Goal: Task Accomplishment & Management: Complete application form

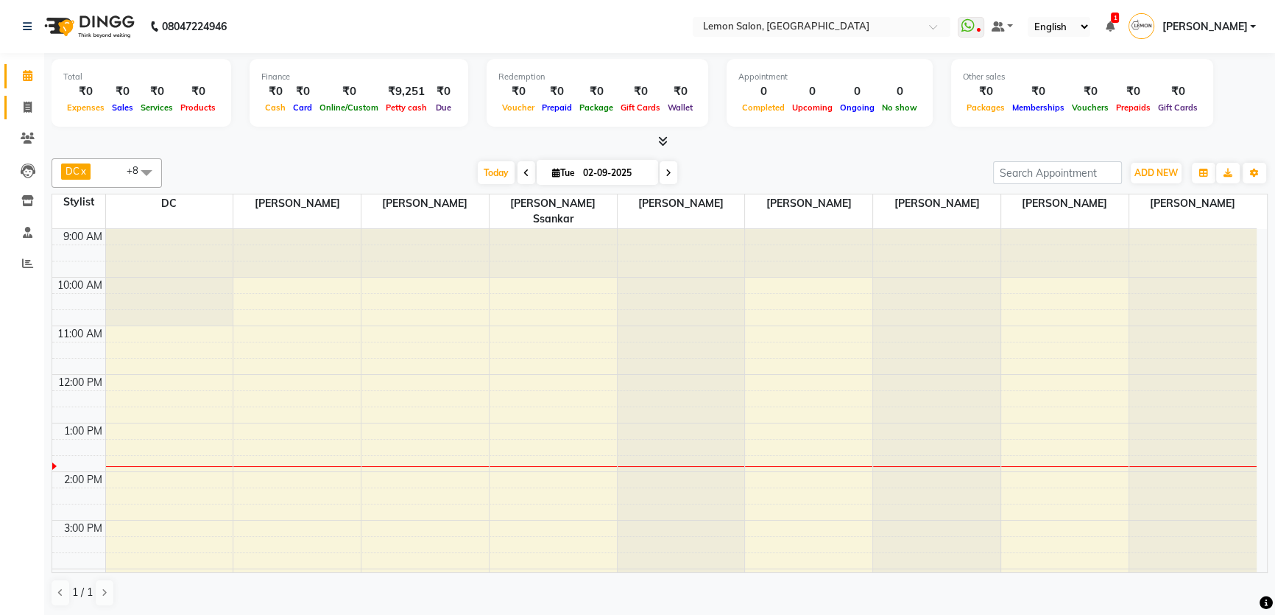
click at [27, 116] on link "Invoice" at bounding box center [21, 108] width 35 height 24
select select "568"
select select "service"
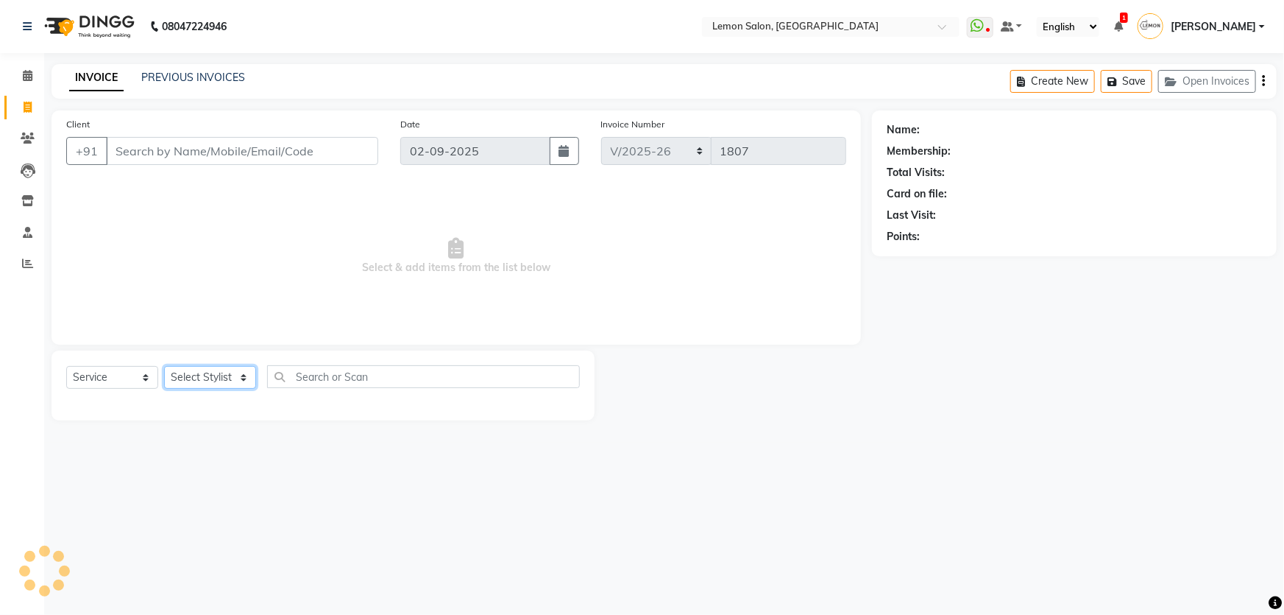
click at [170, 379] on select "Select Stylist" at bounding box center [210, 377] width 92 height 23
select select "66607"
click at [164, 366] on select "Select Stylist [PERSON_NAME] [PERSON_NAME] [PERSON_NAME] DC [PERSON_NAME] [PERS…" at bounding box center [220, 377] width 112 height 23
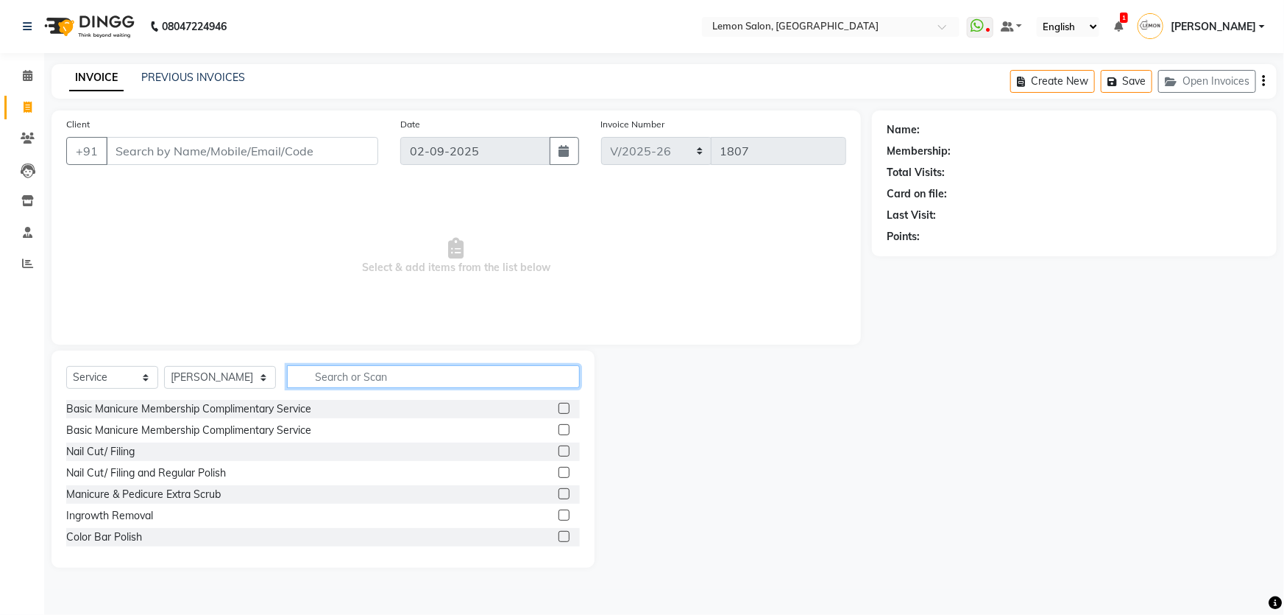
click at [346, 387] on input "text" at bounding box center [434, 376] width 294 height 23
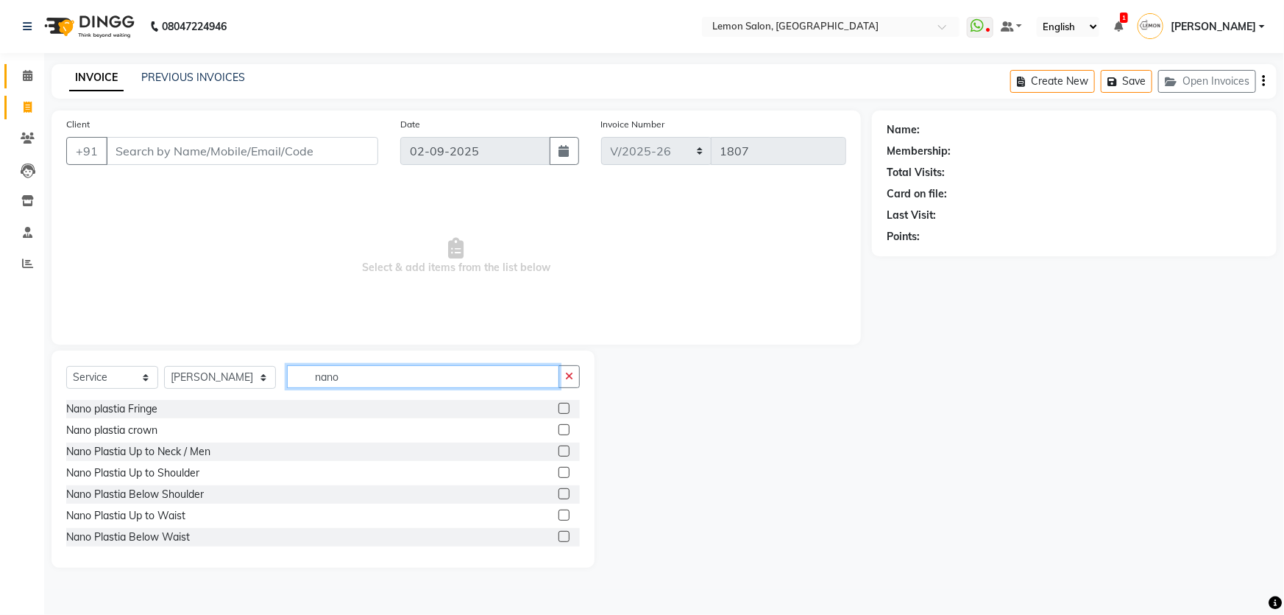
type input "nano"
click at [21, 79] on span at bounding box center [28, 76] width 26 height 17
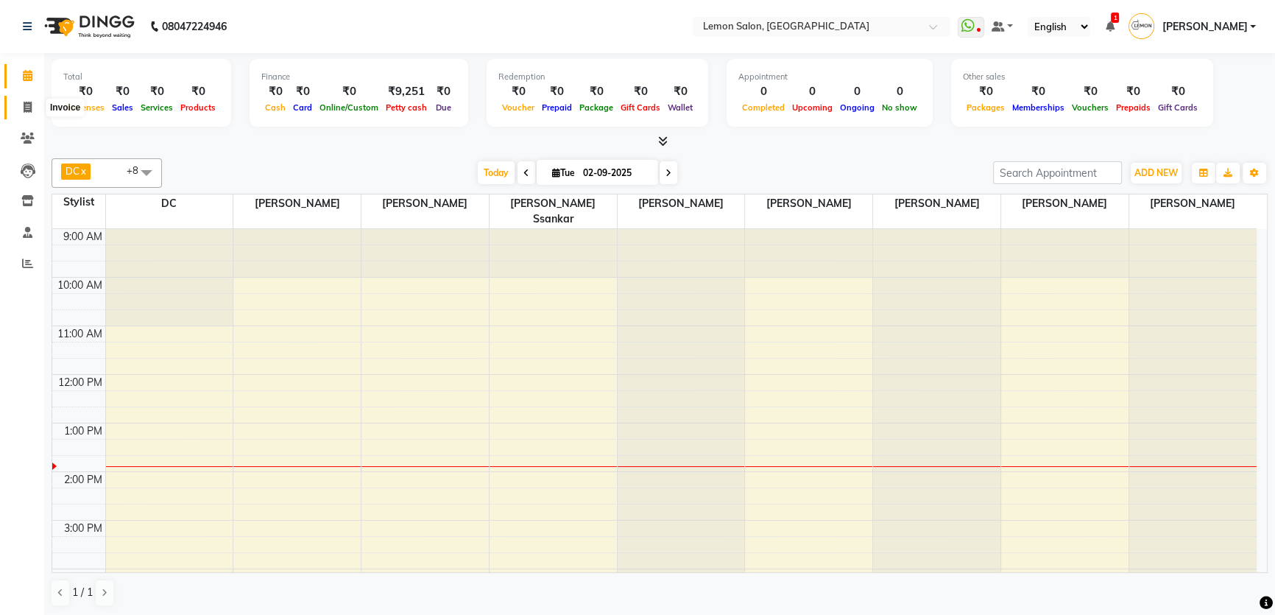
click at [30, 110] on icon at bounding box center [28, 107] width 8 height 11
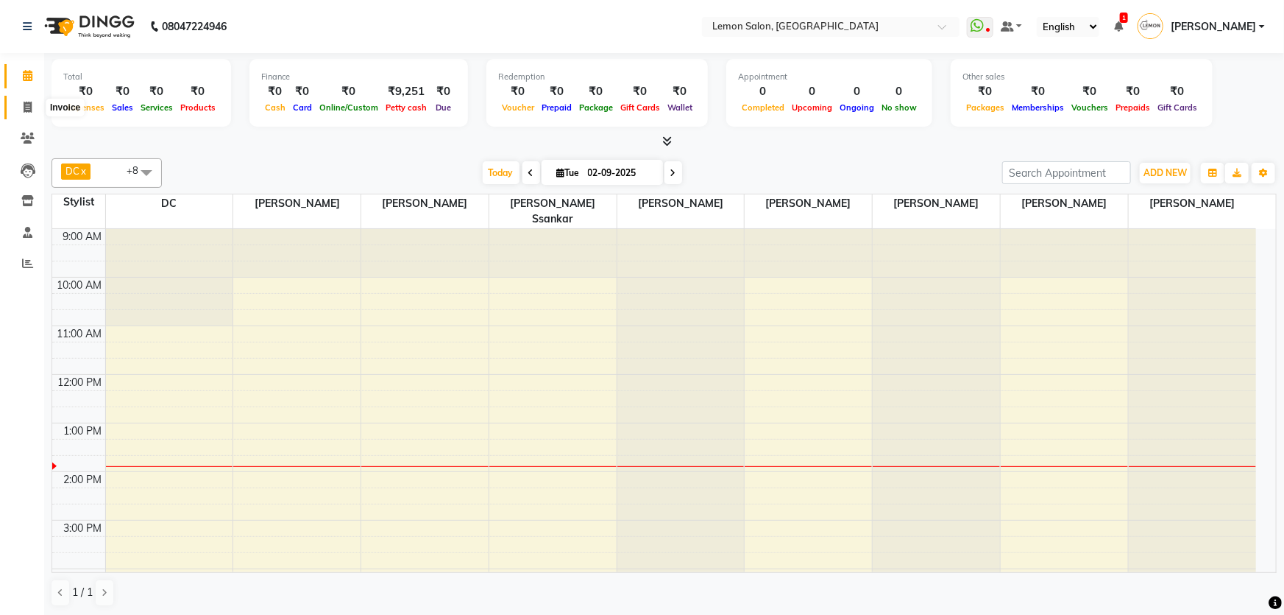
select select "568"
select select "service"
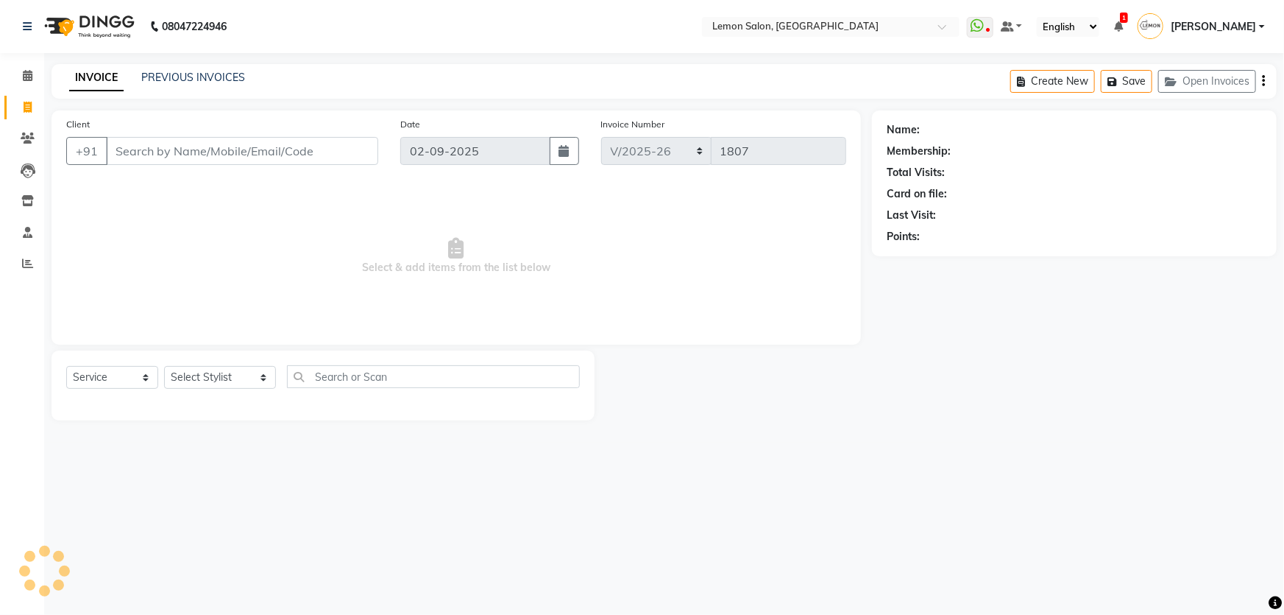
click at [210, 365] on div "Select Service Product Membership Package Voucher Prepaid Gift Card Select Styl…" at bounding box center [323, 382] width 514 height 35
click at [206, 385] on select "Select Stylist [PERSON_NAME] [PERSON_NAME] [PERSON_NAME] DC [PERSON_NAME] [PERS…" at bounding box center [220, 377] width 112 height 23
select select "66397"
click at [164, 366] on select "Select Stylist [PERSON_NAME] [PERSON_NAME] [PERSON_NAME] DC [PERSON_NAME] [PERS…" at bounding box center [220, 377] width 112 height 23
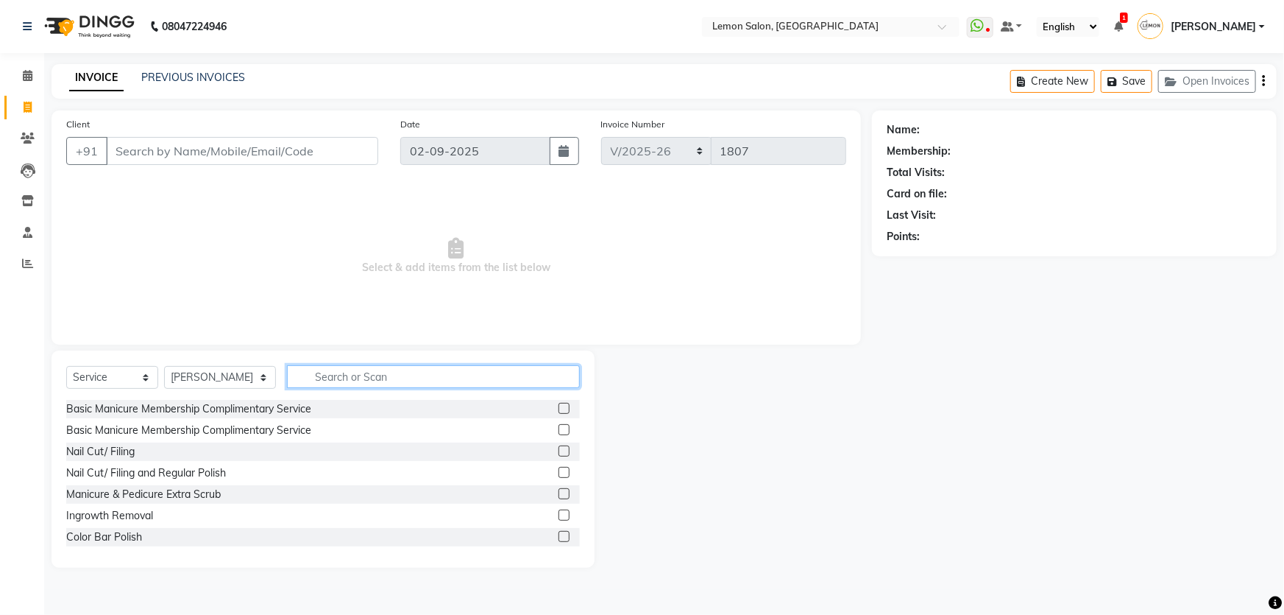
click at [358, 383] on input "text" at bounding box center [434, 376] width 294 height 23
type input "nano plas"
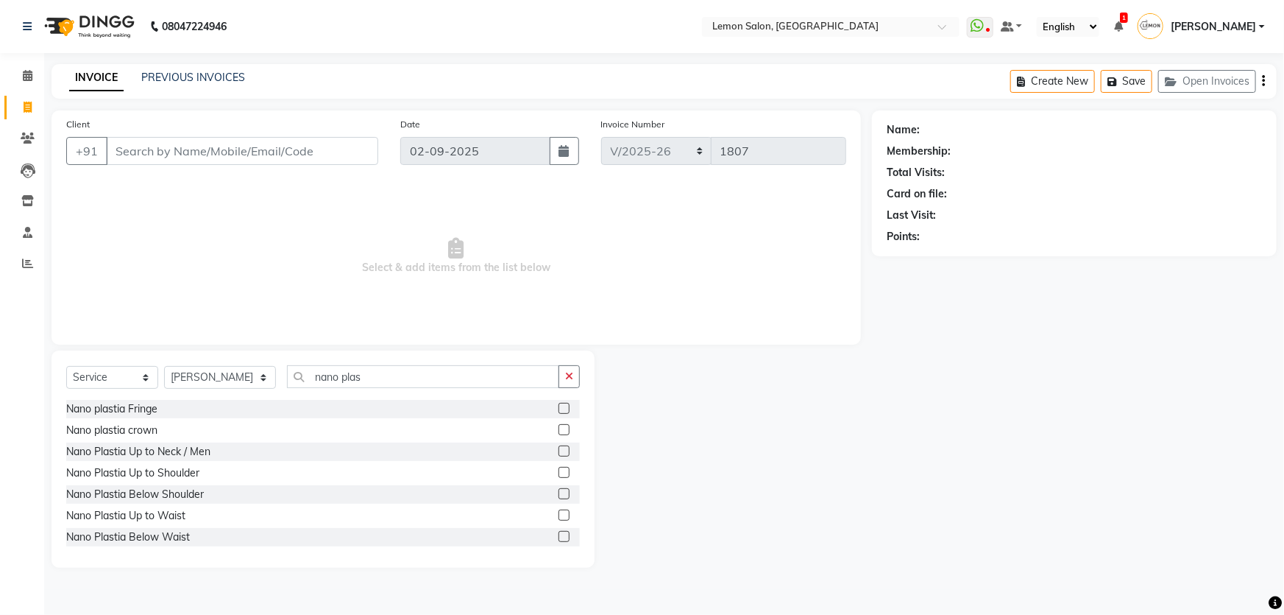
click at [559, 518] on label at bounding box center [564, 514] width 11 height 11
click at [559, 518] on input "checkbox" at bounding box center [564, 516] width 10 height 10
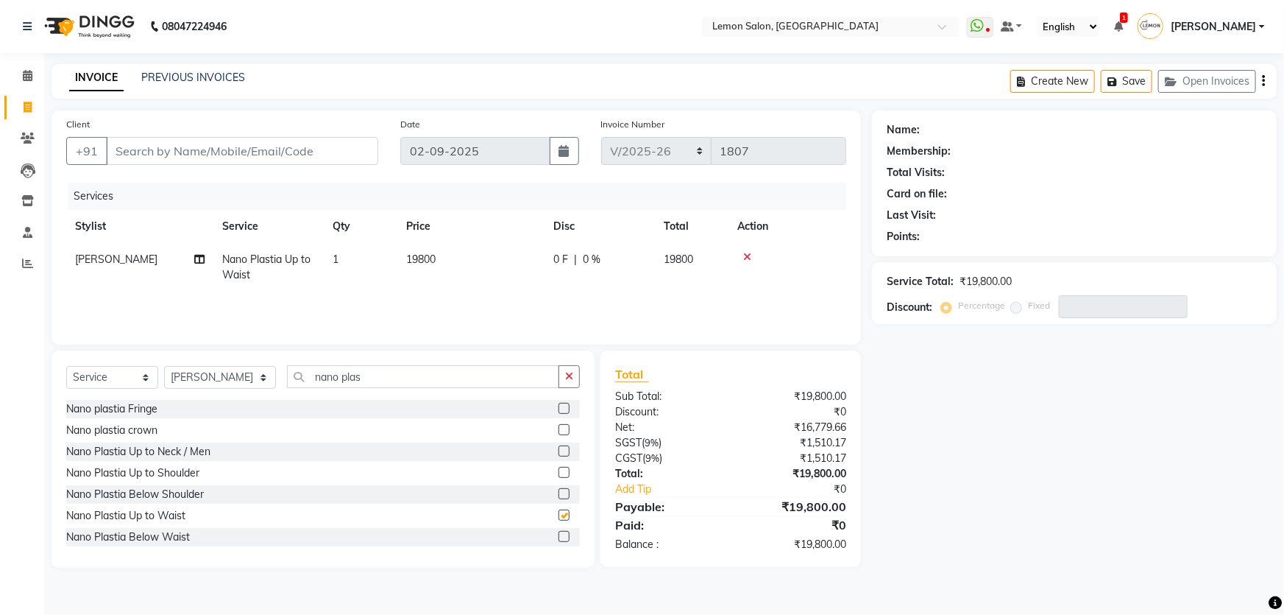
checkbox input "false"
click at [13, 75] on link "Calendar" at bounding box center [21, 76] width 35 height 24
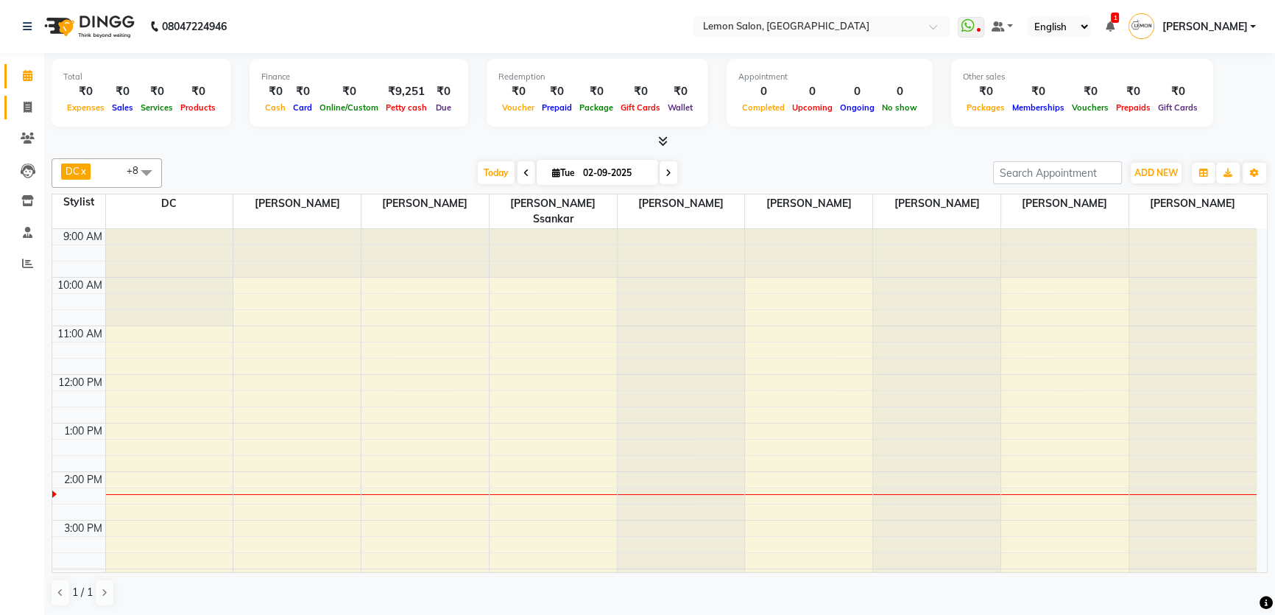
click at [38, 110] on span at bounding box center [28, 107] width 26 height 17
select select "568"
select select "service"
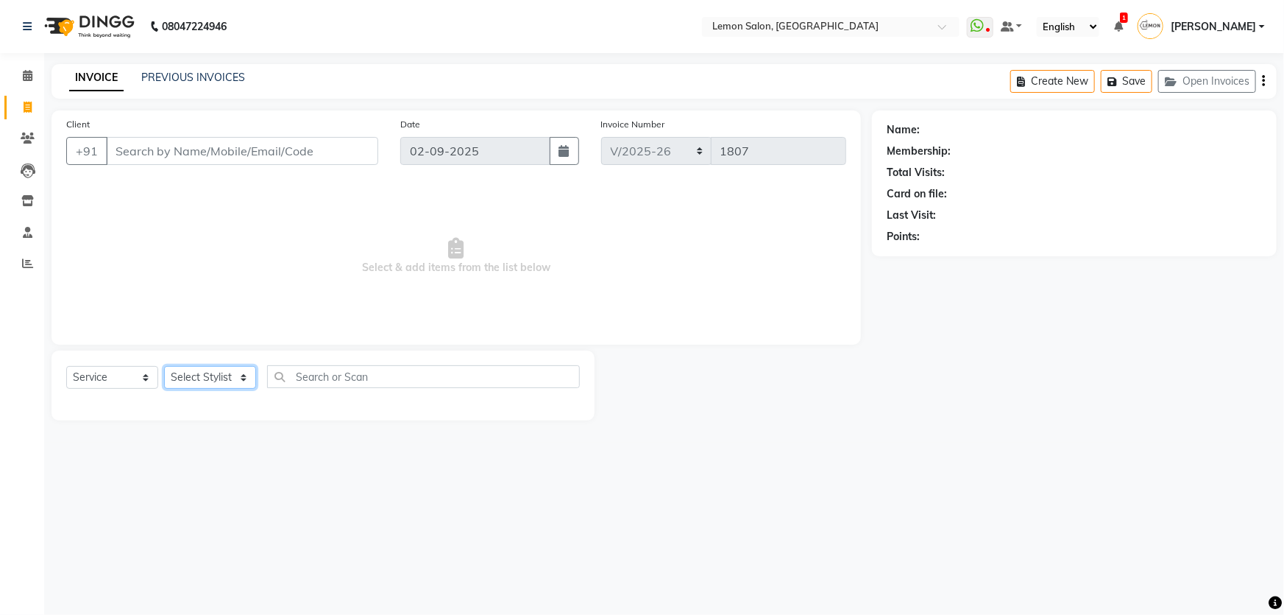
click at [205, 380] on select "Select Stylist" at bounding box center [210, 377] width 92 height 23
select select "67818"
click at [164, 366] on select "Select Stylist [PERSON_NAME] [PERSON_NAME] [PERSON_NAME] DC [PERSON_NAME] [PERS…" at bounding box center [220, 377] width 112 height 23
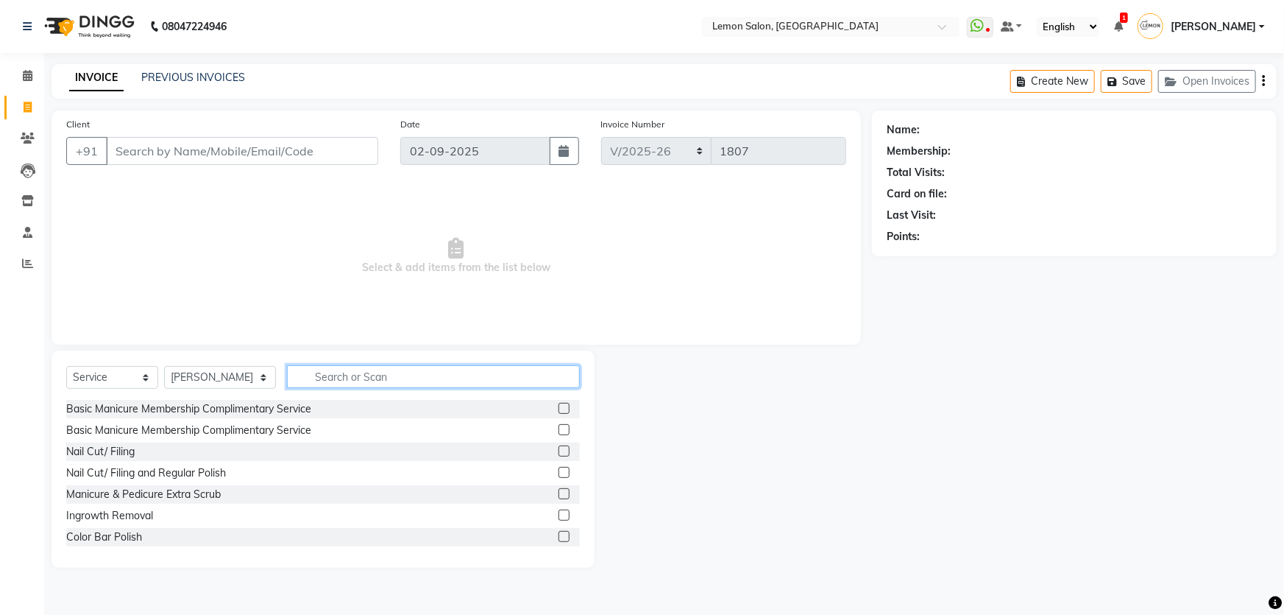
click at [288, 374] on input "text" at bounding box center [434, 376] width 294 height 23
type input "global"
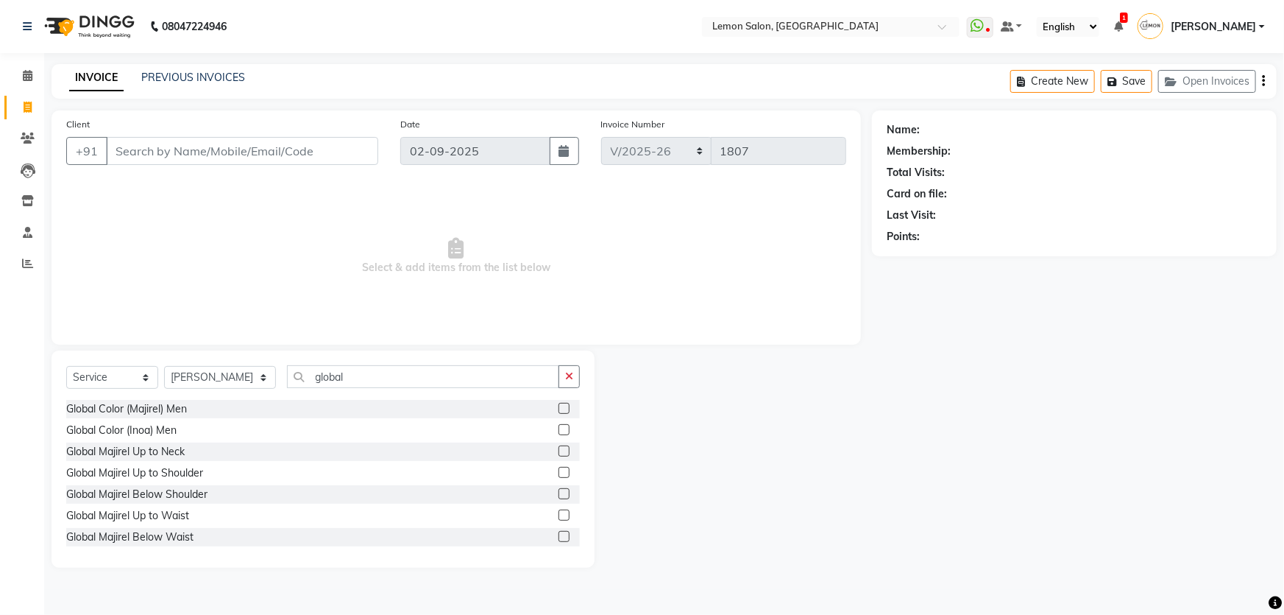
click at [559, 494] on label at bounding box center [564, 493] width 11 height 11
click at [559, 494] on input "checkbox" at bounding box center [564, 494] width 10 height 10
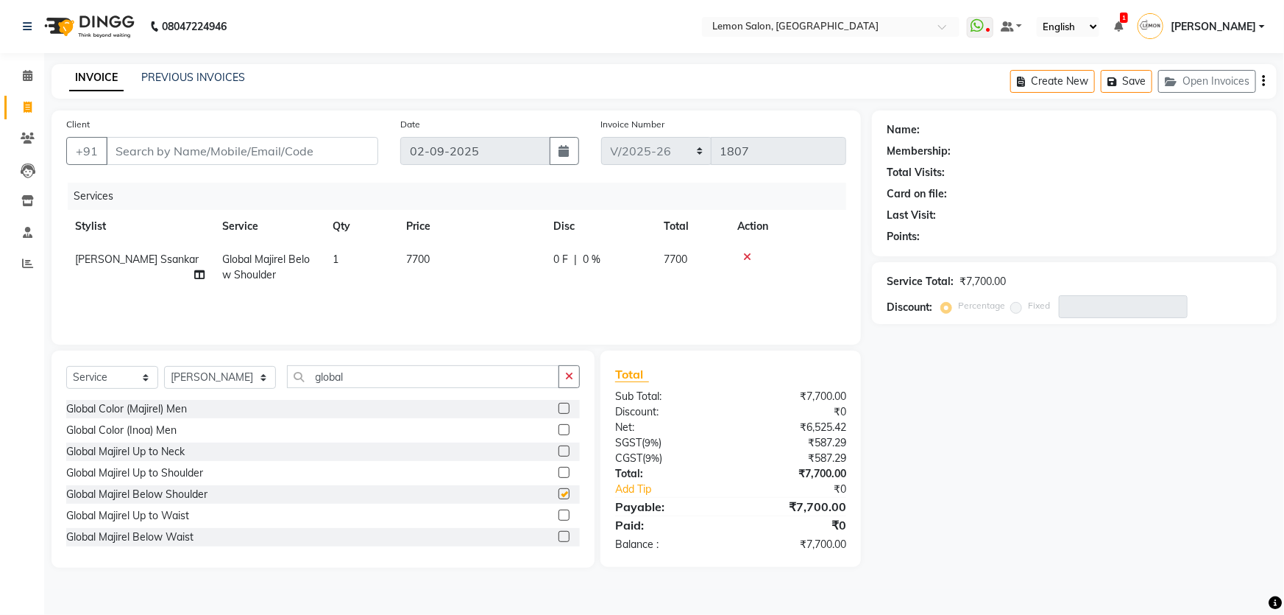
checkbox input "false"
drag, startPoint x: 316, startPoint y: 379, endPoint x: 246, endPoint y: 400, distance: 72.9
click at [246, 400] on div "Select Service Product Membership Package Voucher Prepaid Gift Card Select Styl…" at bounding box center [323, 458] width 543 height 217
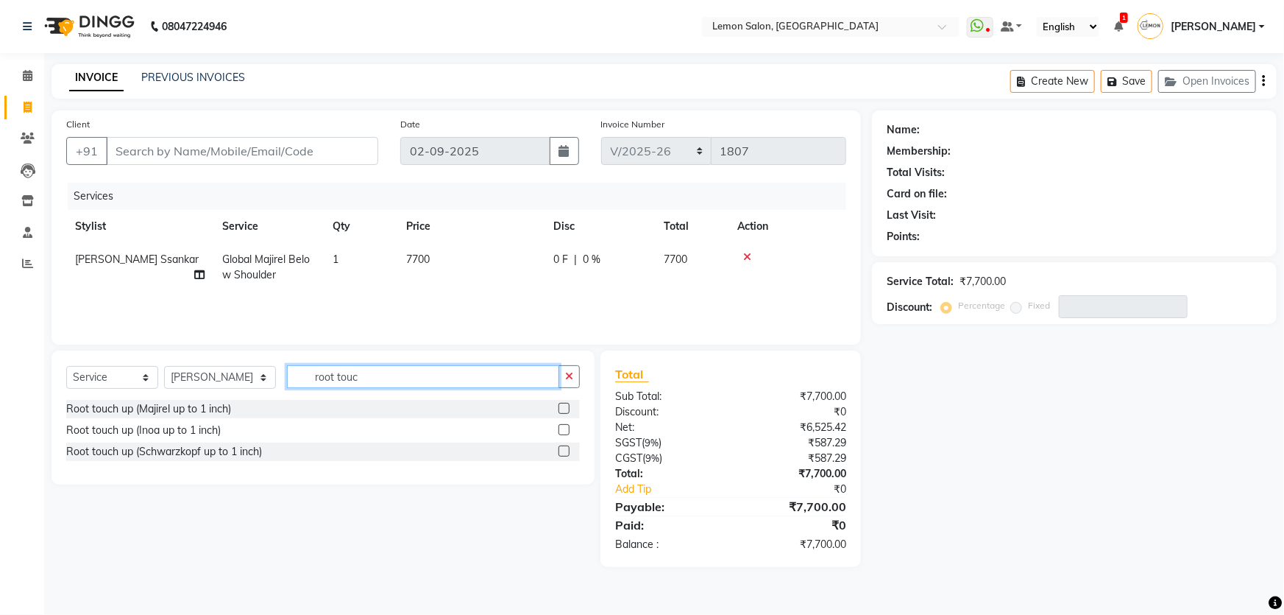
type input "root touc"
click at [563, 406] on label at bounding box center [564, 408] width 11 height 11
click at [563, 406] on input "checkbox" at bounding box center [564, 409] width 10 height 10
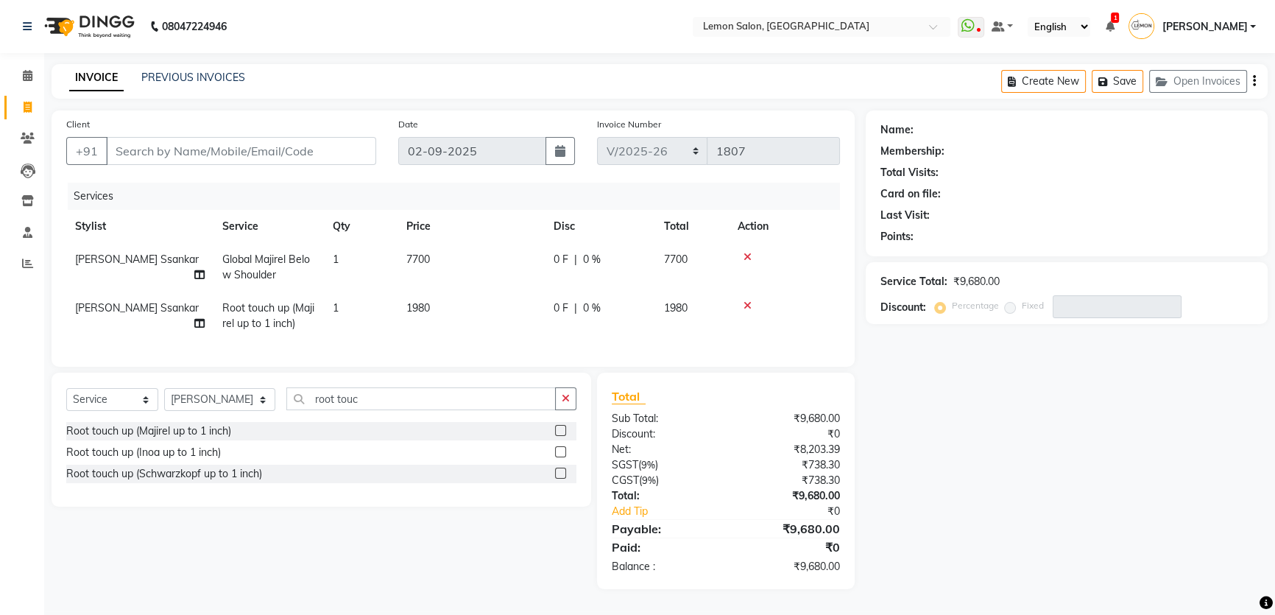
click at [748, 256] on icon at bounding box center [747, 257] width 8 height 10
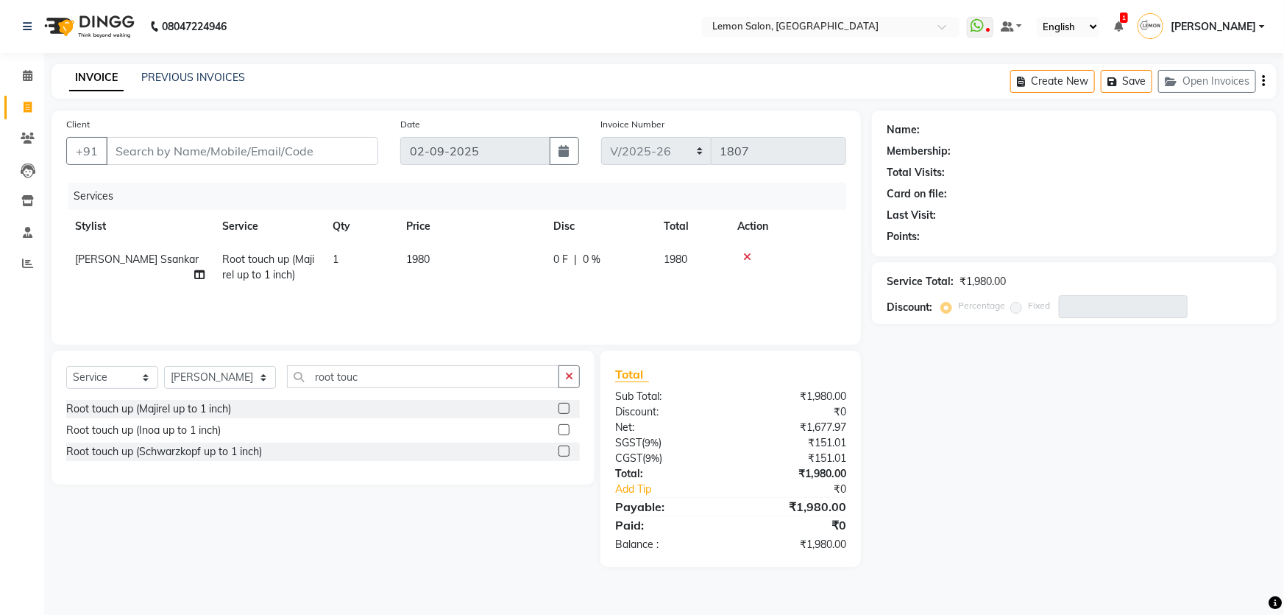
click at [746, 261] on icon at bounding box center [747, 257] width 8 height 10
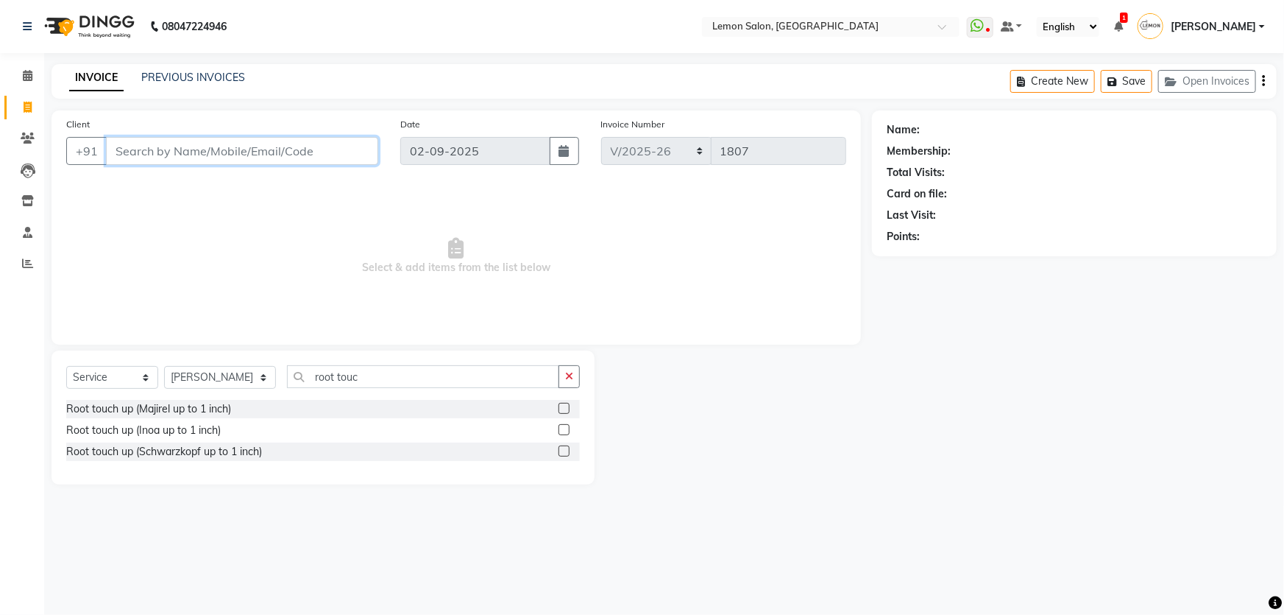
click at [210, 141] on input "Client" at bounding box center [242, 151] width 272 height 28
click at [562, 413] on label at bounding box center [564, 408] width 11 height 11
click at [562, 413] on input "checkbox" at bounding box center [564, 409] width 10 height 10
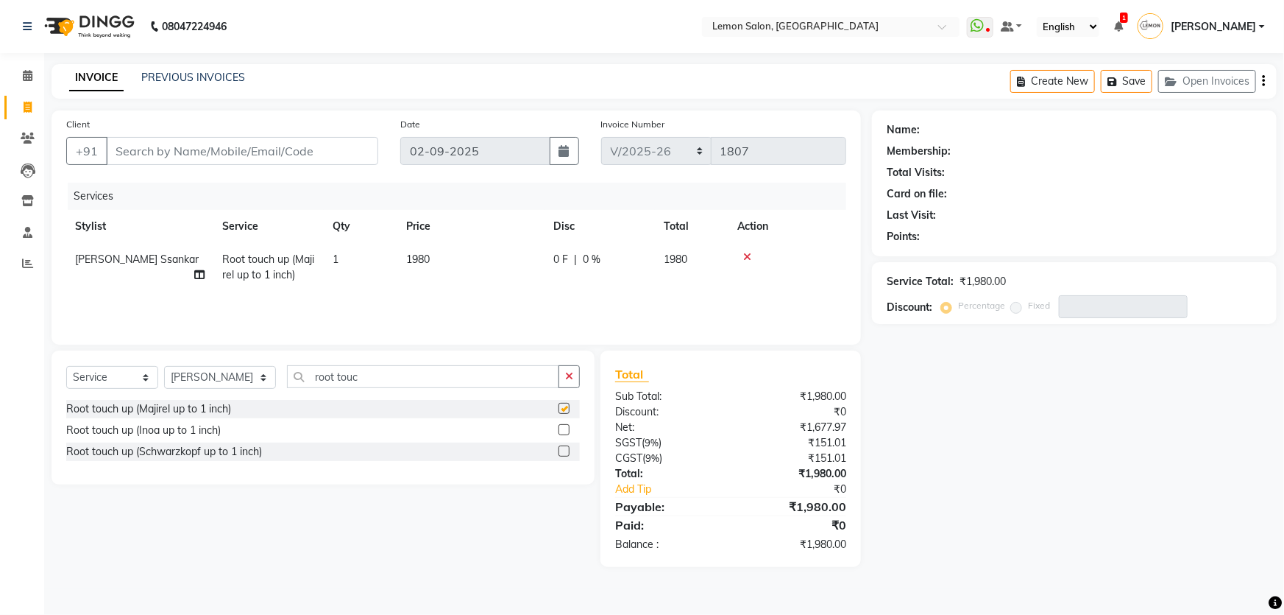
checkbox input "false"
click at [566, 449] on label at bounding box center [564, 450] width 11 height 11
click at [566, 449] on input "checkbox" at bounding box center [564, 452] width 10 height 10
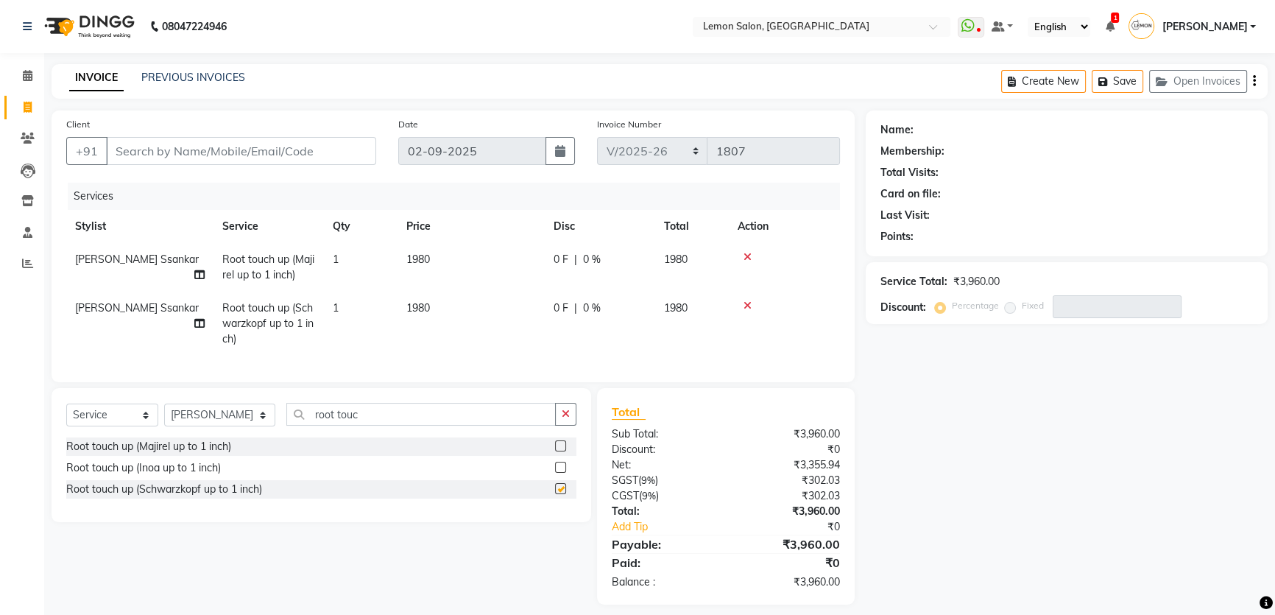
checkbox input "false"
click at [742, 252] on div at bounding box center [783, 257] width 93 height 10
click at [745, 253] on icon at bounding box center [747, 257] width 8 height 10
